Goal: Contribute content: Contribute content

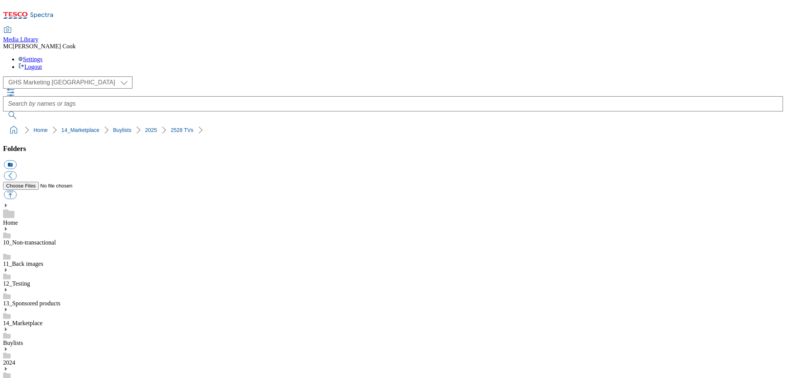
select select "flare-ghs-mktg"
click at [54, 13] on icon at bounding box center [28, 18] width 51 height 16
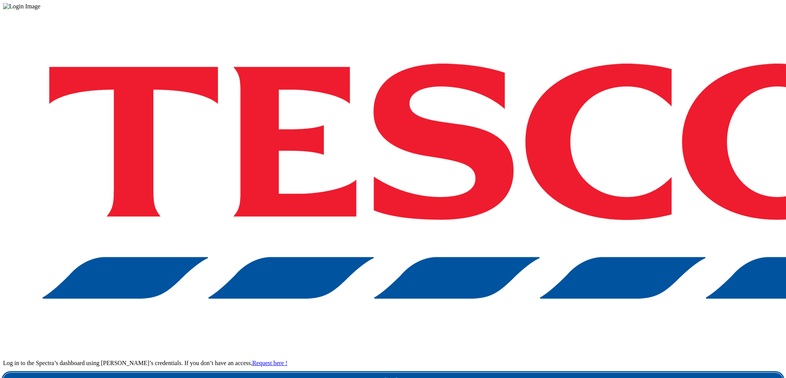
click at [569, 373] on link "Login" at bounding box center [393, 380] width 780 height 15
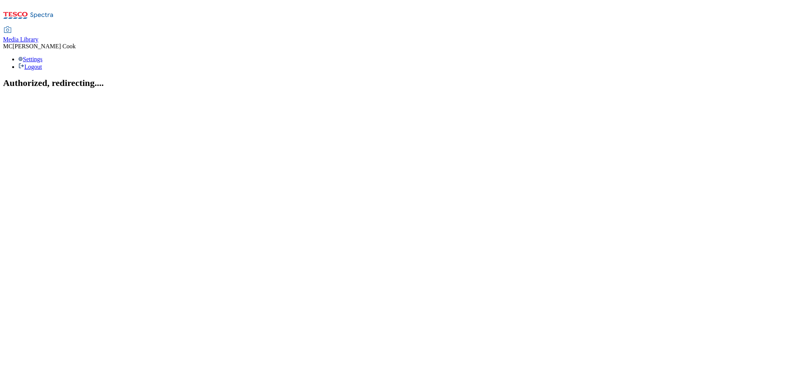
click at [38, 27] on link "Media Library" at bounding box center [20, 35] width 35 height 16
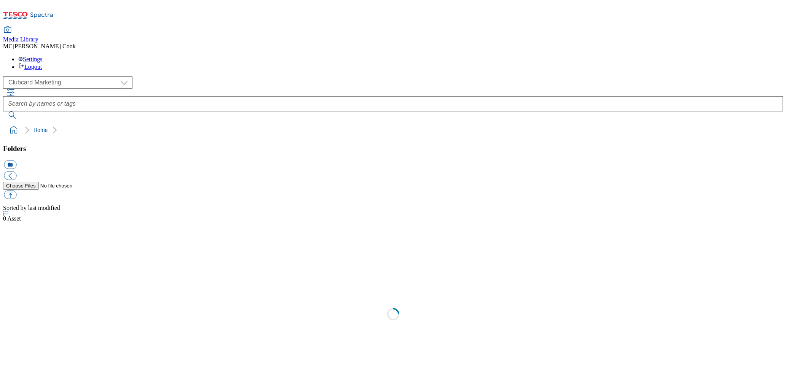
scroll to position [0, 0]
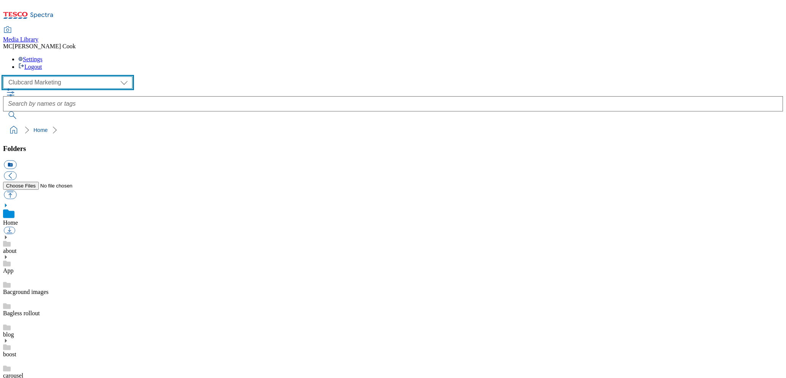
click at [62, 77] on select "Clubcard Marketing Dotcom [GEOGRAPHIC_DATA] Emails GHS Marketing [GEOGRAPHIC_DA…" at bounding box center [67, 83] width 129 height 12
select select "flare-ghs-mktg"
click at [5, 77] on select "Clubcard Marketing Dotcom [GEOGRAPHIC_DATA] Emails GHS Marketing [GEOGRAPHIC_DA…" at bounding box center [67, 83] width 129 height 12
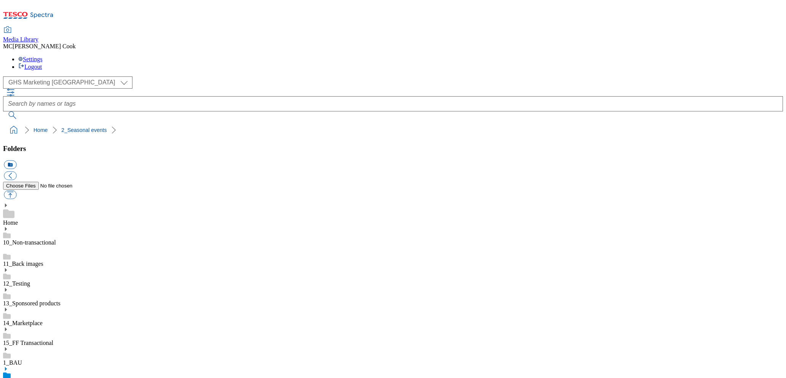
click at [8, 367] on icon at bounding box center [5, 369] width 5 height 5
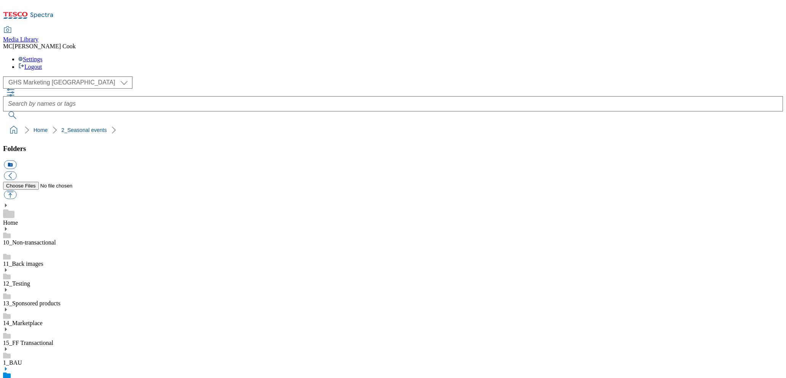
scroll to position [185, 0]
click at [16, 161] on button "icon_new_folder" at bounding box center [10, 165] width 13 height 9
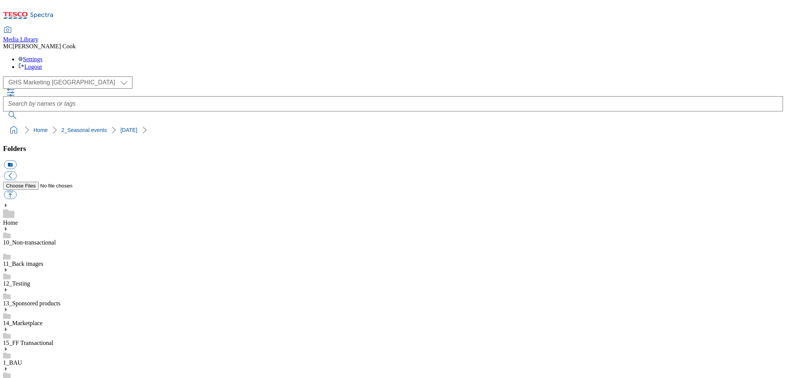
type input "2025"
click at [16, 161] on button "icon_new_folder" at bounding box center [10, 165] width 13 height 9
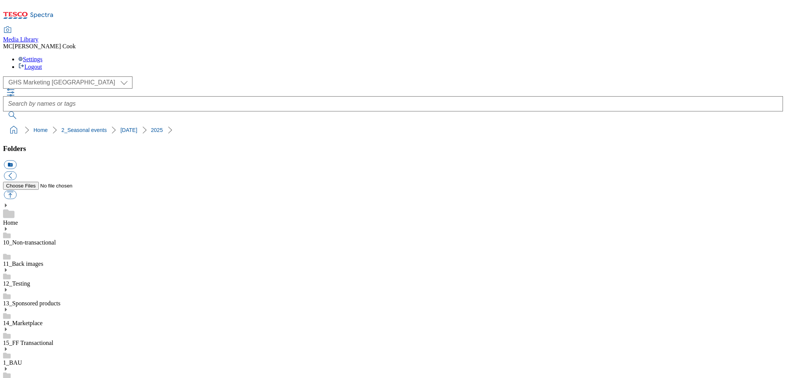
type input "2528 BLH"
click at [16, 191] on button "button" at bounding box center [10, 195] width 13 height 9
type input "C:\fakepath\2445-GHS-BLthumb-246-GreatNightsIn-TopPicks.jpeg"
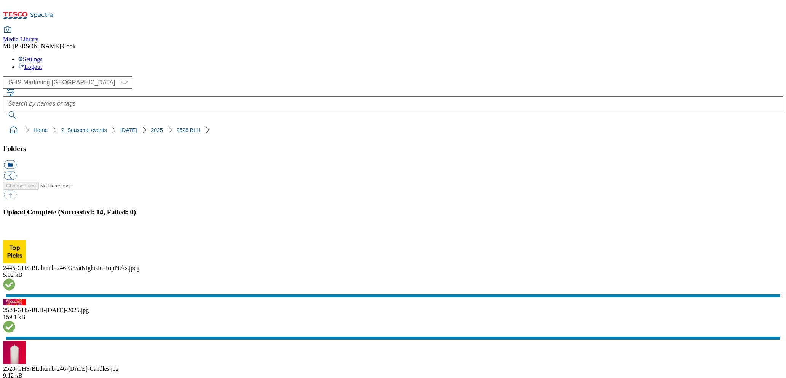
scroll to position [316, 0]
click at [15, 233] on button "button" at bounding box center [9, 236] width 11 height 7
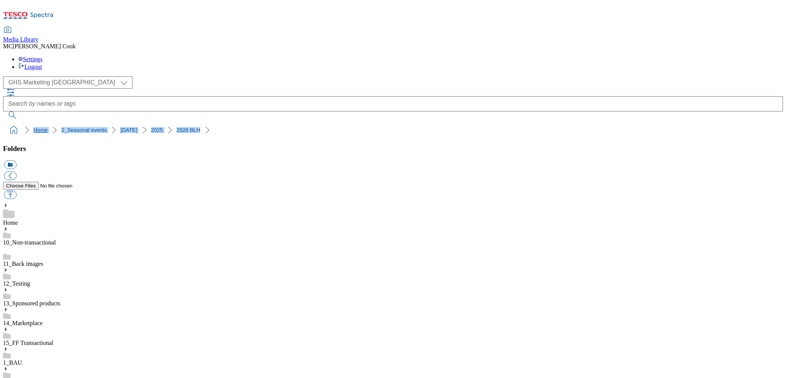
drag, startPoint x: 191, startPoint y: 75, endPoint x: 5, endPoint y: 72, distance: 185.4
click at [8, 123] on ol "Home 2_Seasonal events [DATE] 2528 BLH" at bounding box center [395, 130] width 775 height 14
copy ol "Home 2_Seasonal events [DATE] 2528 BLH"
click at [199, 123] on ol "Home 2_Seasonal events [DATE] 2528 BLH" at bounding box center [395, 130] width 775 height 14
